Goal: Information Seeking & Learning: Learn about a topic

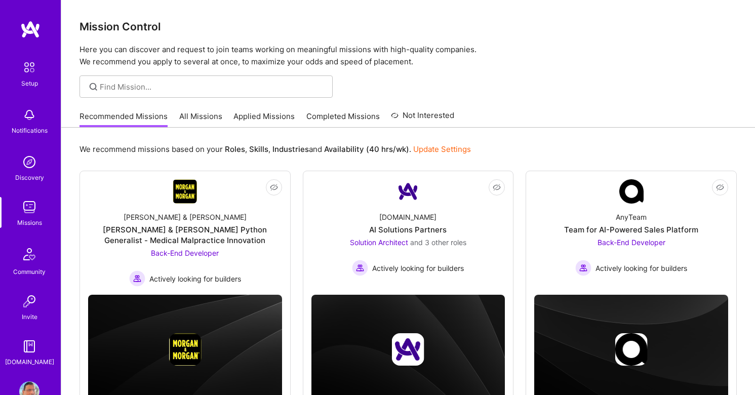
click at [31, 211] on img at bounding box center [29, 207] width 20 height 20
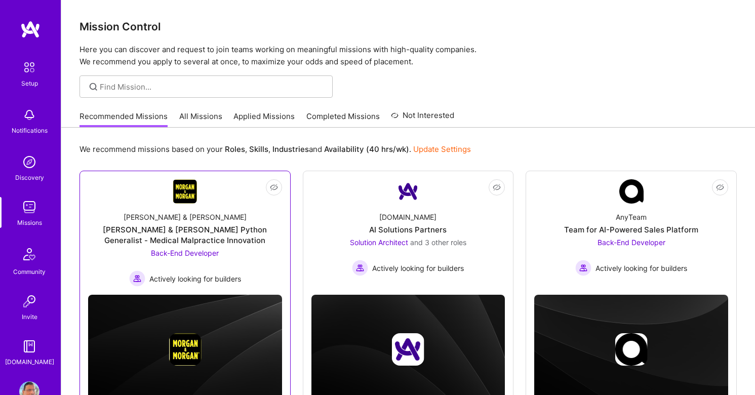
click at [202, 257] on div "Back-End Developer Actively looking for builders" at bounding box center [185, 267] width 112 height 39
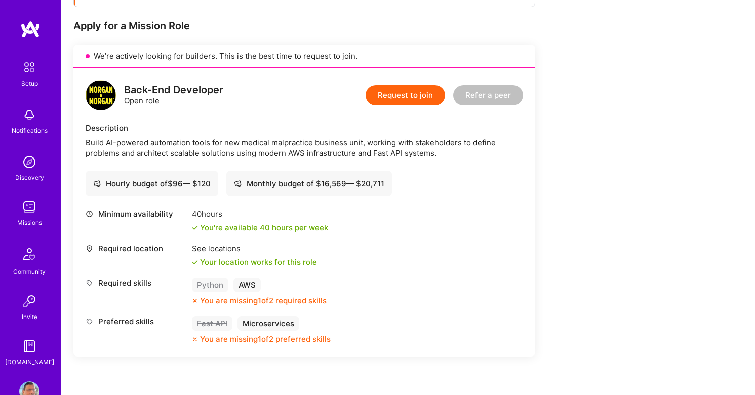
scroll to position [194, 0]
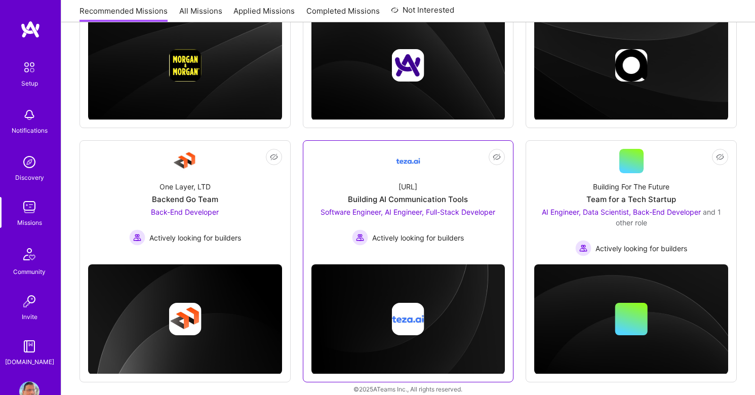
scroll to position [286, 0]
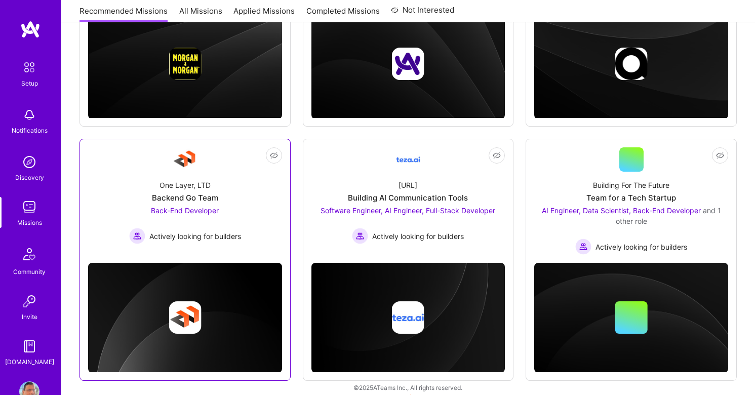
click at [187, 201] on div "Backend Go Team" at bounding box center [185, 198] width 66 height 11
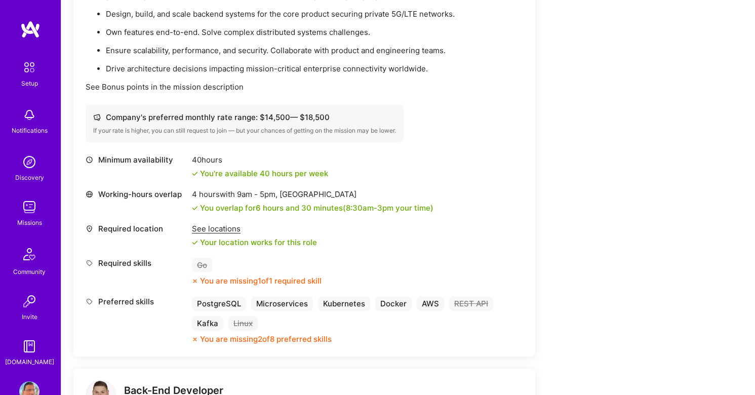
scroll to position [347, 0]
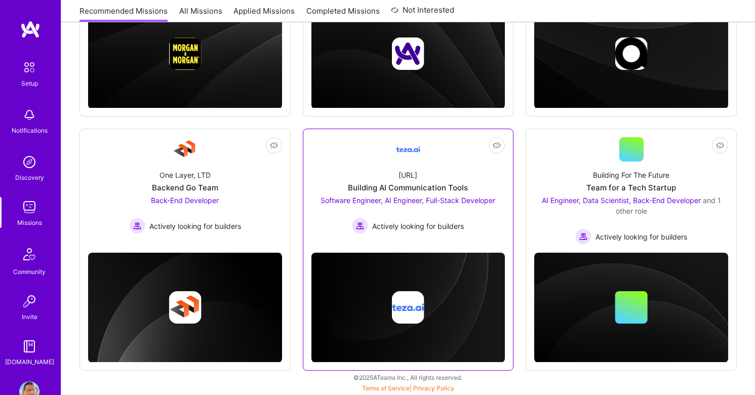
scroll to position [295, 0]
